Goal: Task Accomplishment & Management: Manage account settings

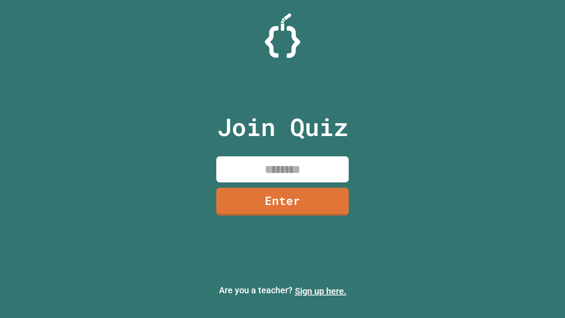
click at [320, 291] on link "Sign up here." at bounding box center [321, 291] width 52 height 11
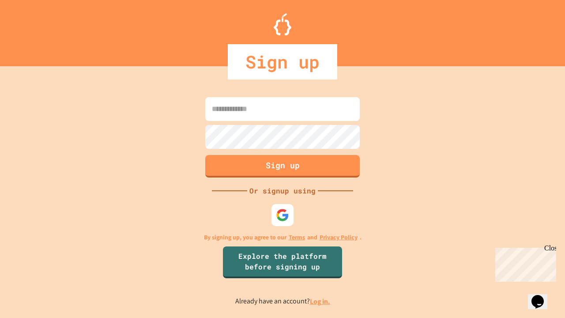
click at [320, 301] on link "Log in." at bounding box center [320, 301] width 20 height 9
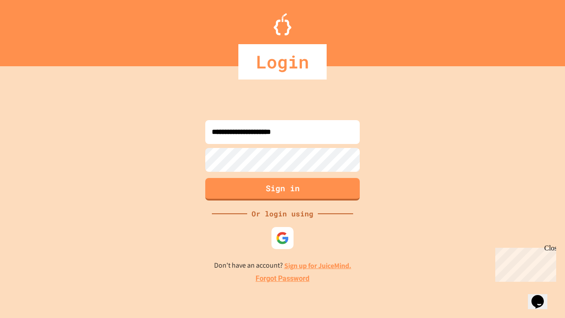
type input "**********"
